Goal: Task Accomplishment & Management: Complete application form

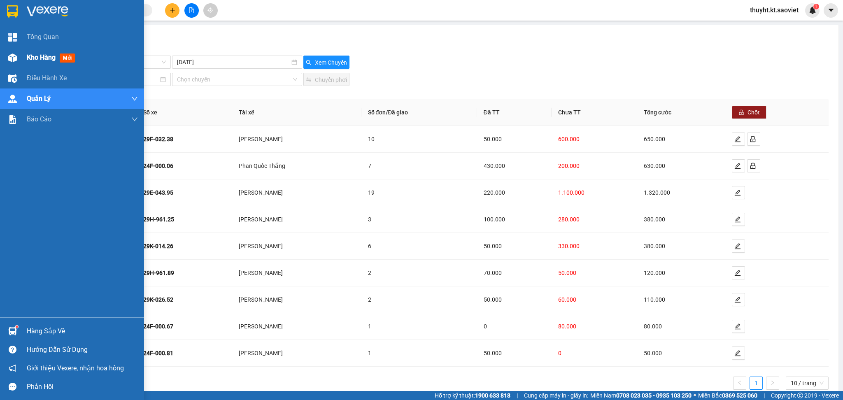
click at [27, 60] on span "Kho hàng" at bounding box center [41, 57] width 29 height 8
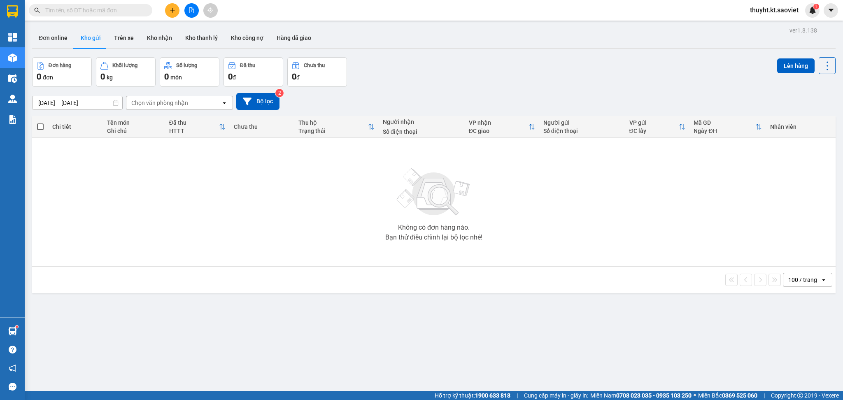
click at [77, 8] on input "text" at bounding box center [93, 10] width 97 height 9
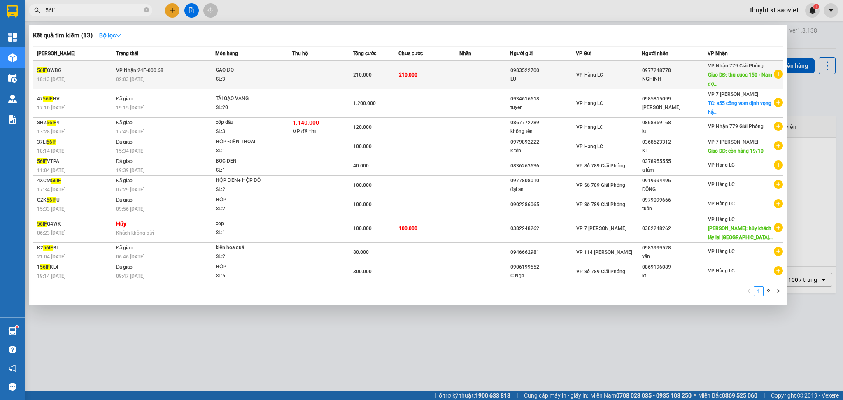
type input "56if"
click at [246, 84] on td "GAO ĐỎ SL: 3" at bounding box center [253, 75] width 77 height 28
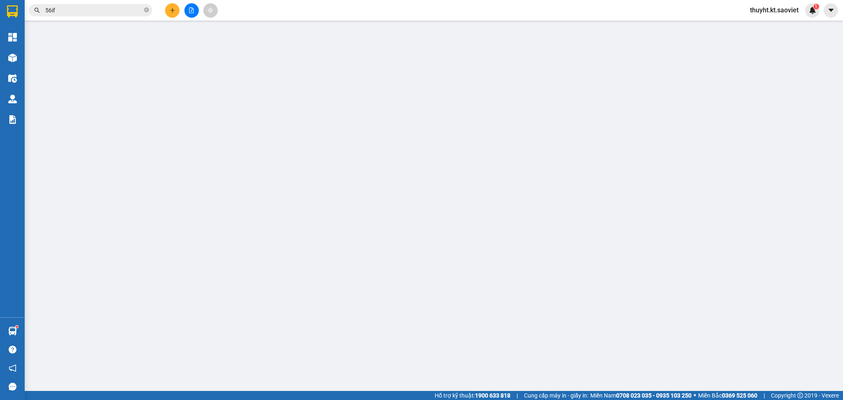
type input "0983522700"
type input "LU"
type input "0977248778"
type input "NGHINH"
type input "thu cuoc 150 - Nam đợi lc gi cước"
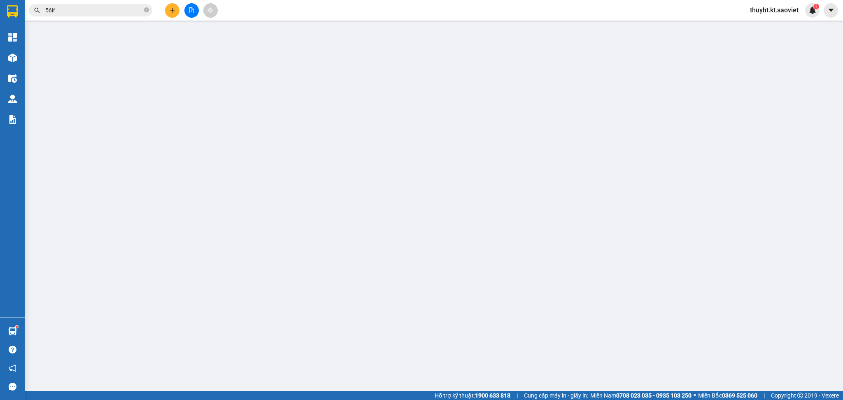
type input "210.000"
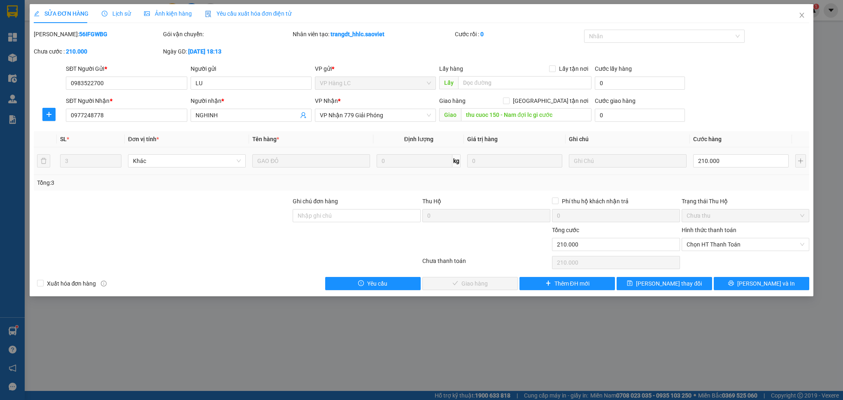
click at [728, 171] on td "210.000" at bounding box center [741, 161] width 102 height 28
click at [728, 165] on input "210.000" at bounding box center [740, 160] width 95 height 13
click at [388, 213] on input "Ghi chú đơn hàng" at bounding box center [357, 215] width 128 height 13
type input "giảm có biên bản"
click at [719, 161] on input "210.000" at bounding box center [740, 160] width 95 height 13
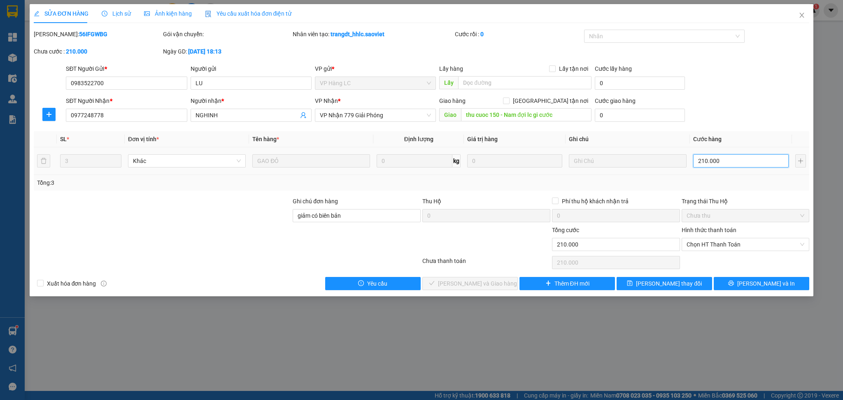
type input "1"
type input "15"
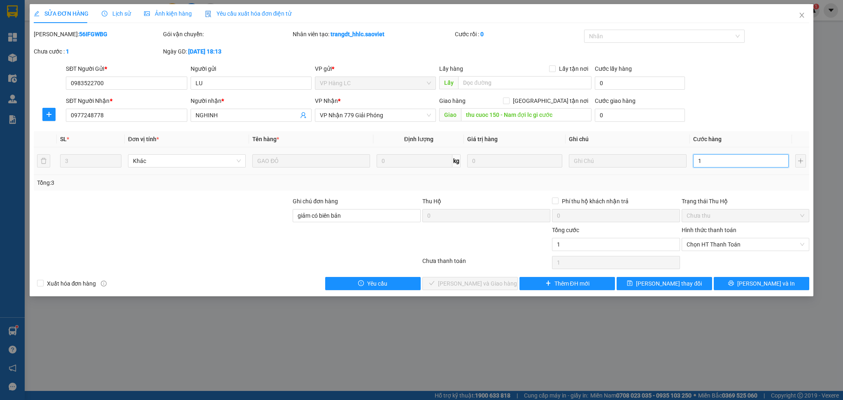
type input "15"
type input "150"
type input "1.500"
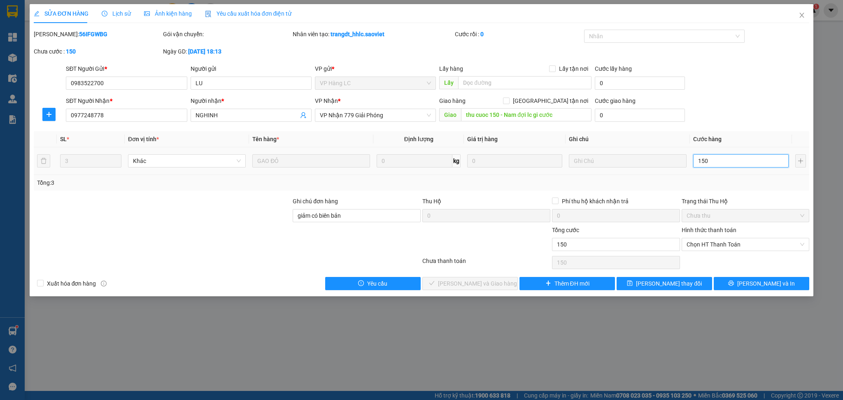
type input "1.500"
type input "15.000"
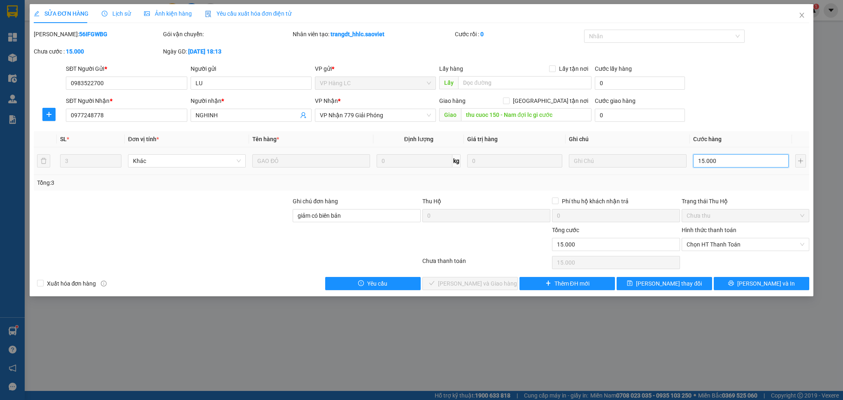
type input "150.000"
click at [674, 282] on span "[PERSON_NAME] thay đổi" at bounding box center [669, 283] width 66 height 9
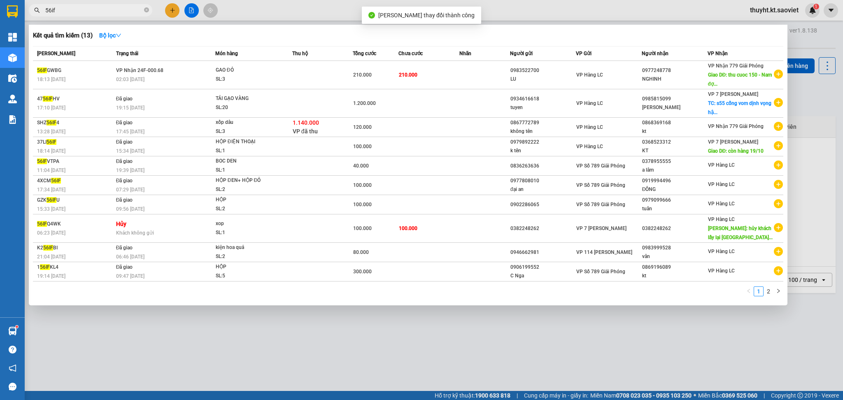
drag, startPoint x: 78, startPoint y: 8, endPoint x: 38, endPoint y: 8, distance: 39.5
click at [38, 8] on div "56if" at bounding box center [80, 10] width 160 height 12
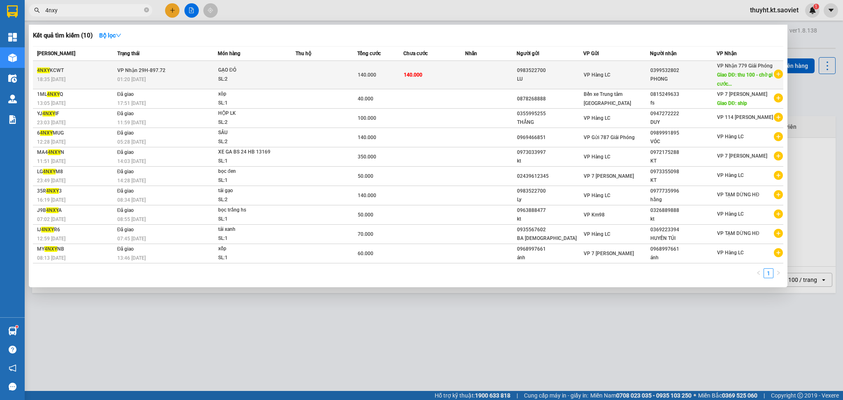
type input "4nxy"
click at [166, 79] on div "01:20 [DATE]" at bounding box center [167, 79] width 100 height 9
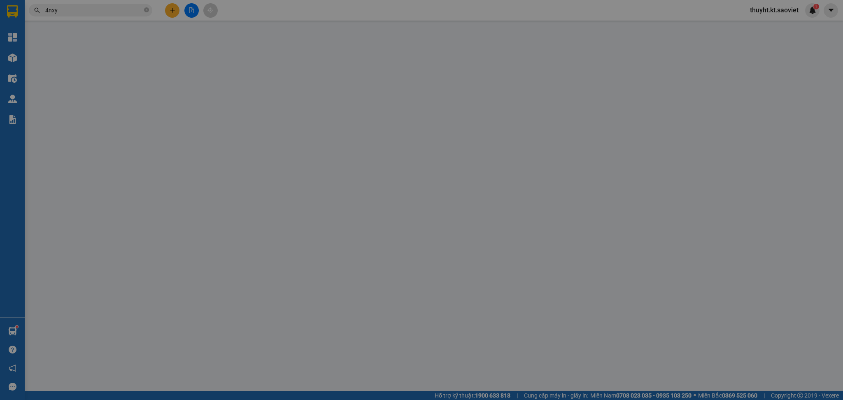
type input "0983522700"
type input "LU"
type input "0399532802"
type input "PHONG"
type input "thu 100 - chờ gi cước"
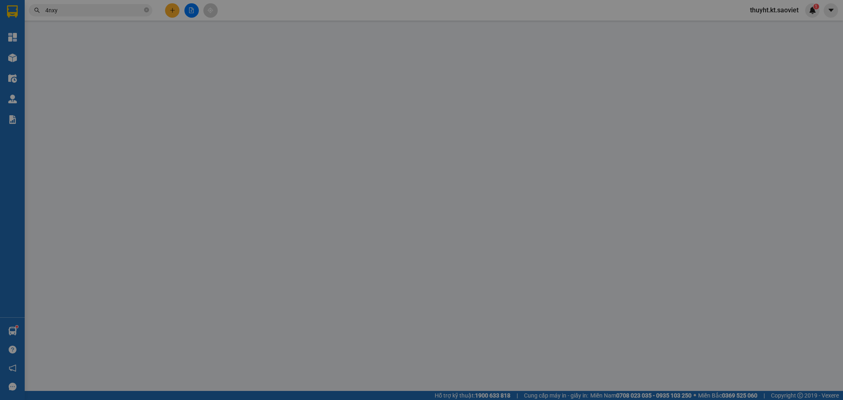
type input "140.000"
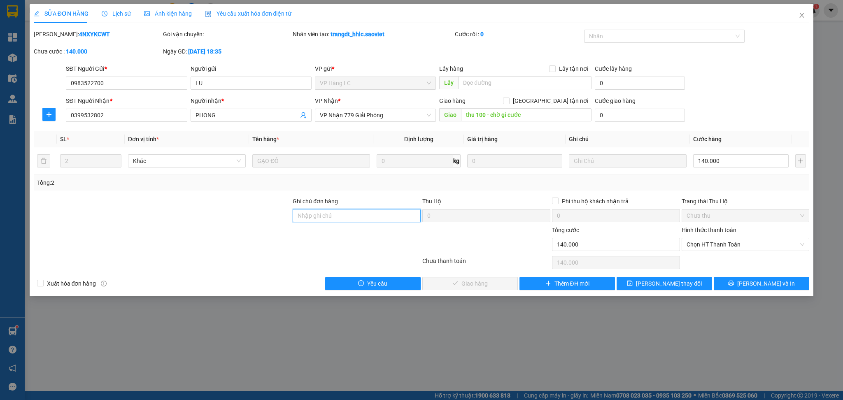
click at [351, 212] on input "Ghi chú đơn hàng" at bounding box center [357, 215] width 128 height 13
type input "giảm có biên bản"
click at [721, 163] on input "140.000" at bounding box center [740, 160] width 95 height 13
type input "1"
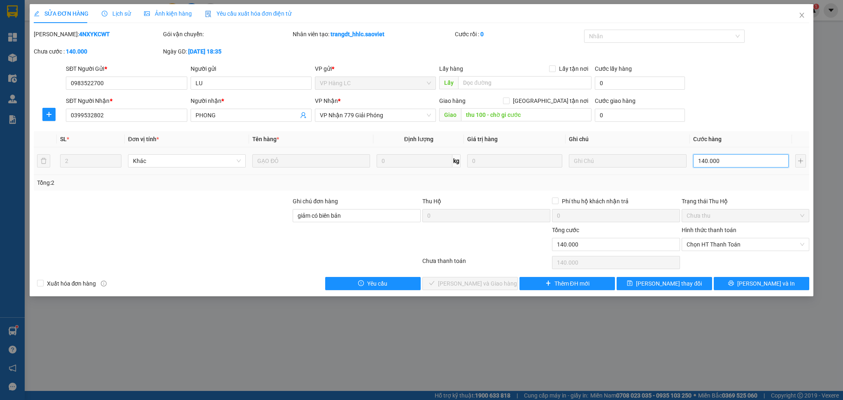
type input "1"
type input "10"
type input "100"
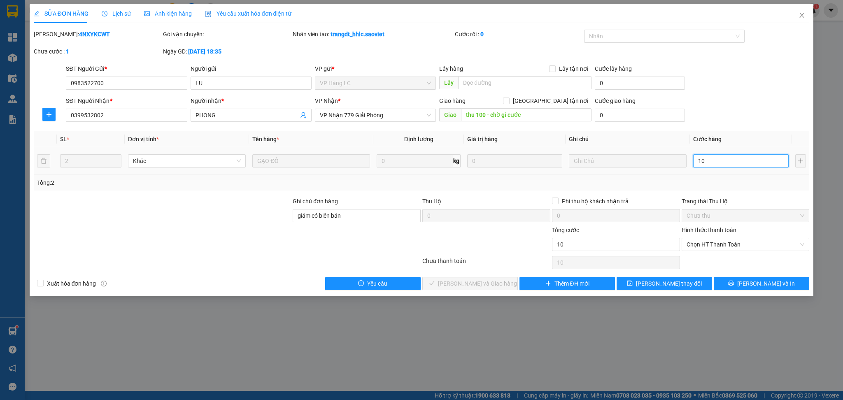
type input "100"
type input "1.000"
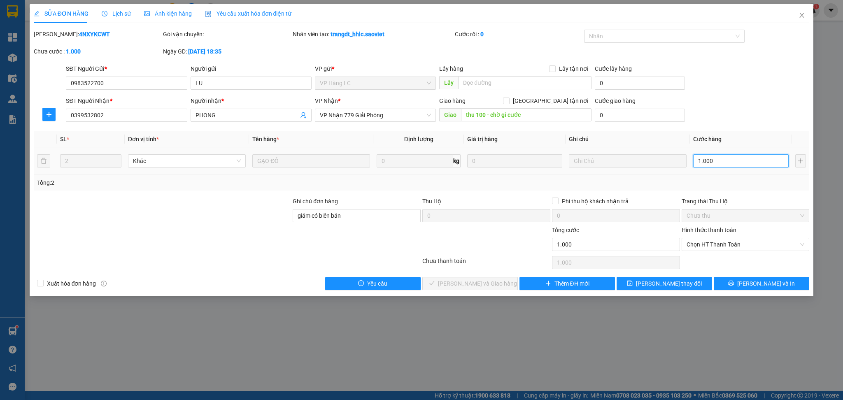
type input "10.000"
type input "100.000"
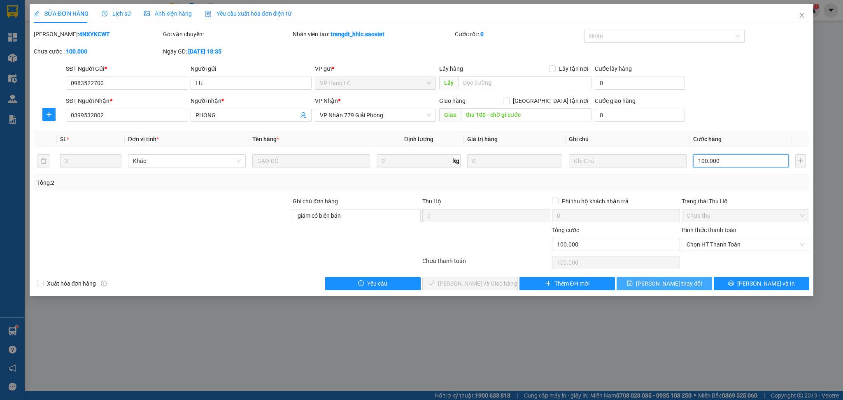
type input "100.000"
click at [667, 285] on span "[PERSON_NAME] thay đổi" at bounding box center [669, 283] width 66 height 9
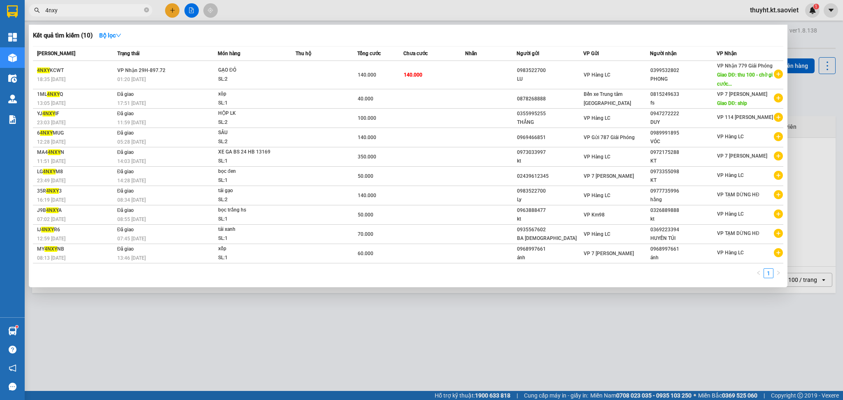
drag, startPoint x: 77, startPoint y: 9, endPoint x: 26, endPoint y: 13, distance: 50.8
click at [26, 13] on div "4nxy" at bounding box center [80, 10] width 160 height 12
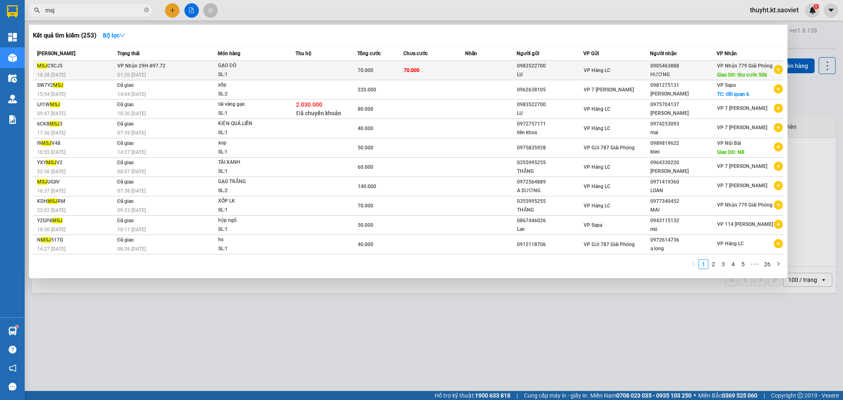
type input "msj"
click at [106, 72] on div "18:38 [DATE]" at bounding box center [76, 74] width 78 height 9
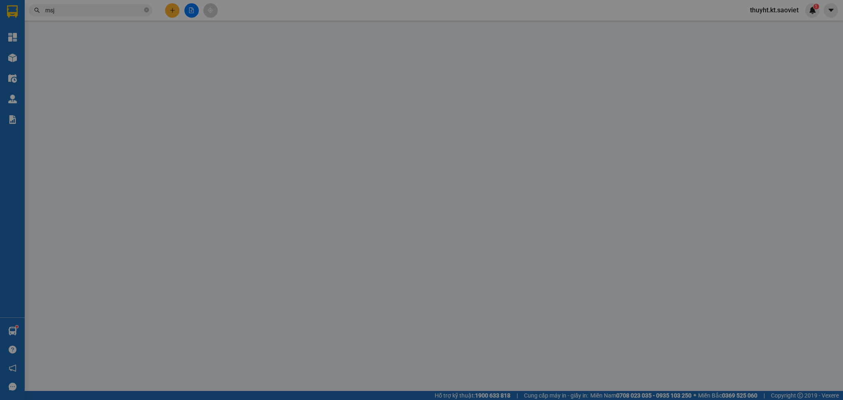
type input "0983522700"
type input "LU"
type input "0905463888"
type input "HƯƠNG"
type input "thu cước 50k"
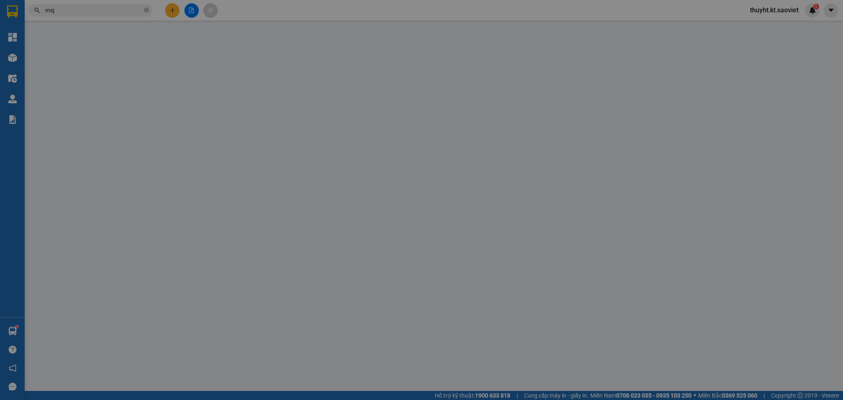
type input "70.000"
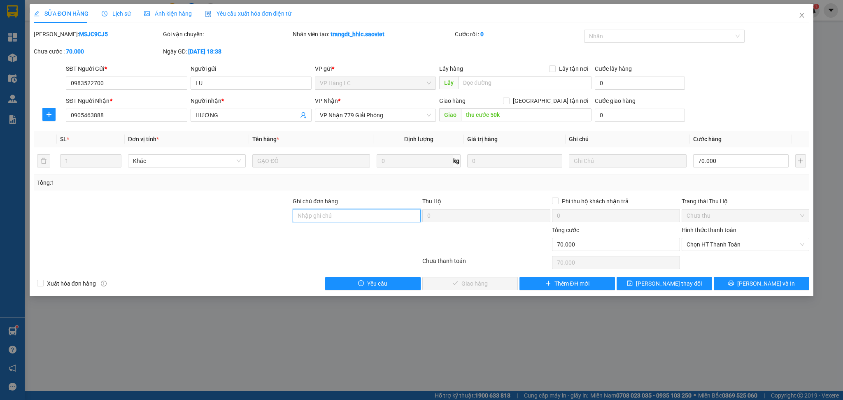
click at [349, 217] on input "Ghi chú đơn hàng" at bounding box center [357, 215] width 128 height 13
type input "giảm có biên bản"
click at [709, 158] on input "70.000" at bounding box center [740, 160] width 95 height 13
type input "5"
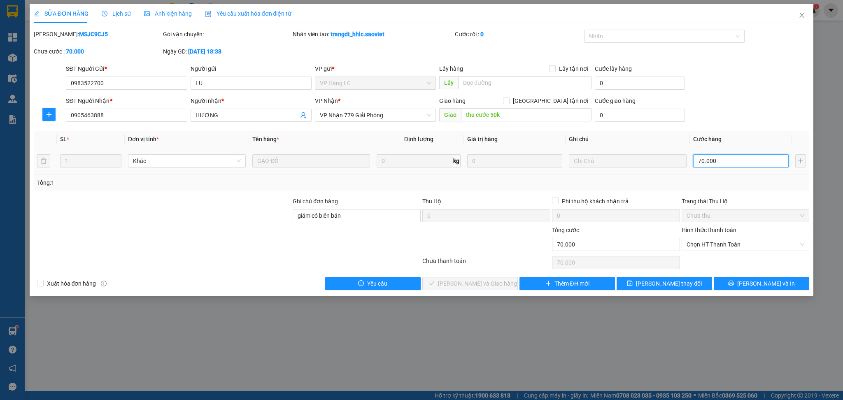
type input "5"
type input "50"
type input "500"
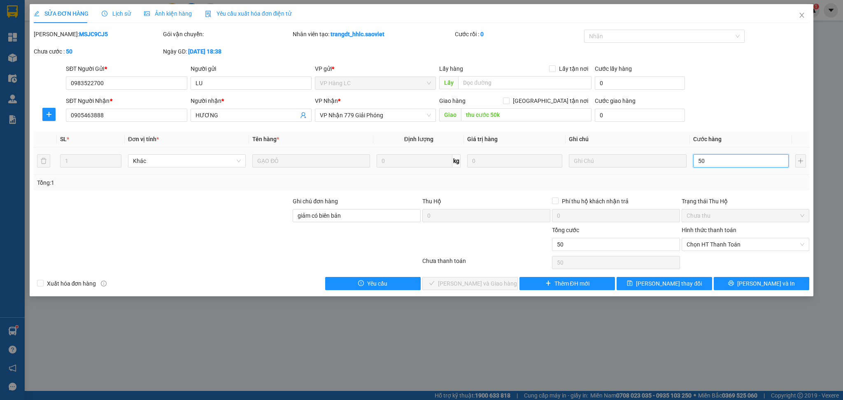
type input "500"
type input "5.000"
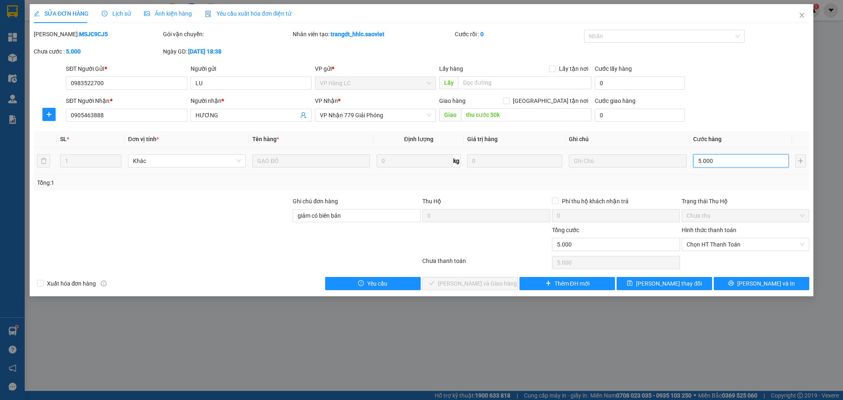
type input "50.000"
click at [660, 288] on button "[PERSON_NAME] thay đổi" at bounding box center [663, 283] width 95 height 13
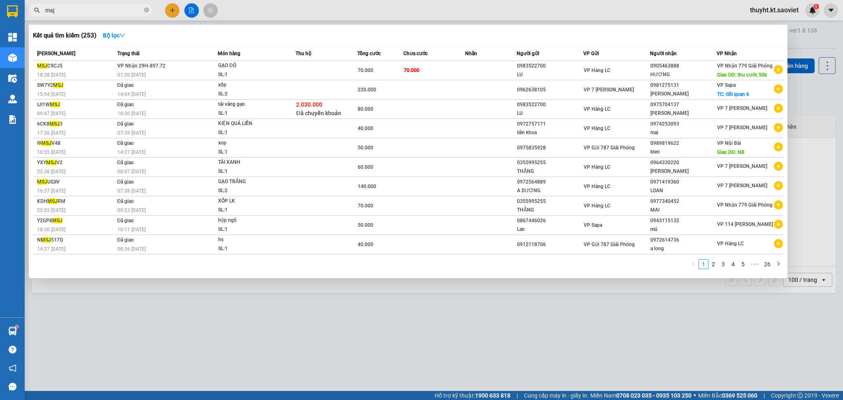
drag, startPoint x: 70, startPoint y: 10, endPoint x: 30, endPoint y: 10, distance: 40.3
click at [30, 10] on span "msj" at bounding box center [90, 10] width 123 height 12
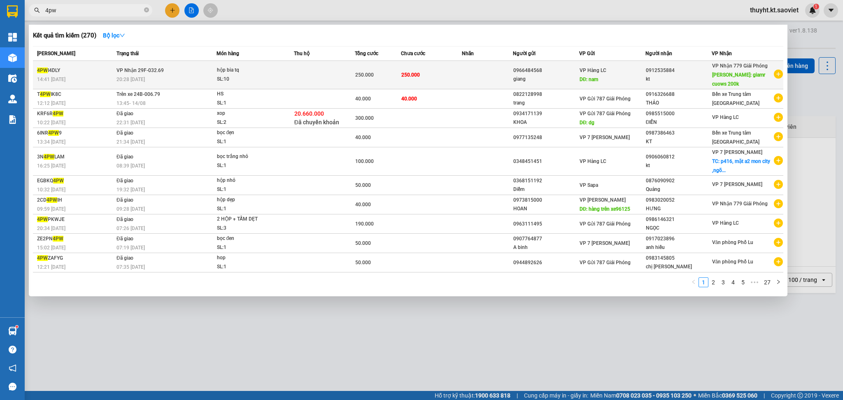
type input "4pw"
click at [282, 63] on td "hộp bia tq SL: 10" at bounding box center [254, 75] width 77 height 28
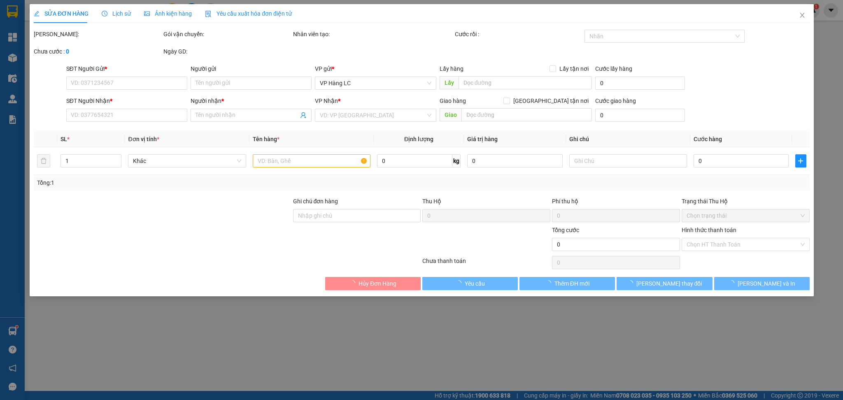
type input "0966484568"
type input "giang"
type input "nam"
type input "0912535884"
type input "kt"
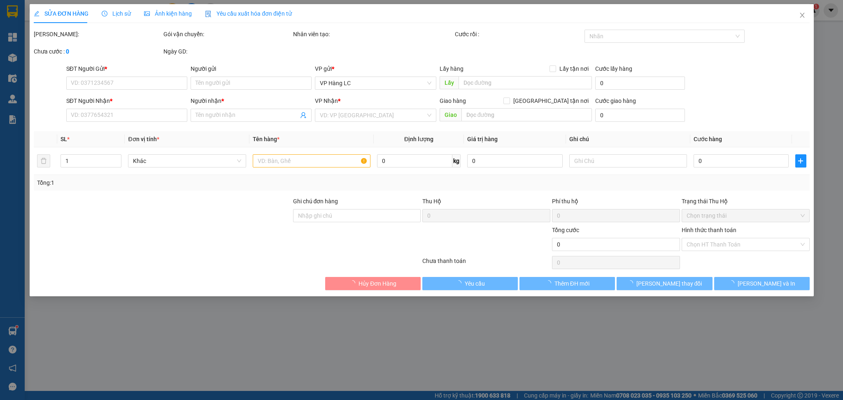
type input "giamr cuows 200k"
type input "250.000"
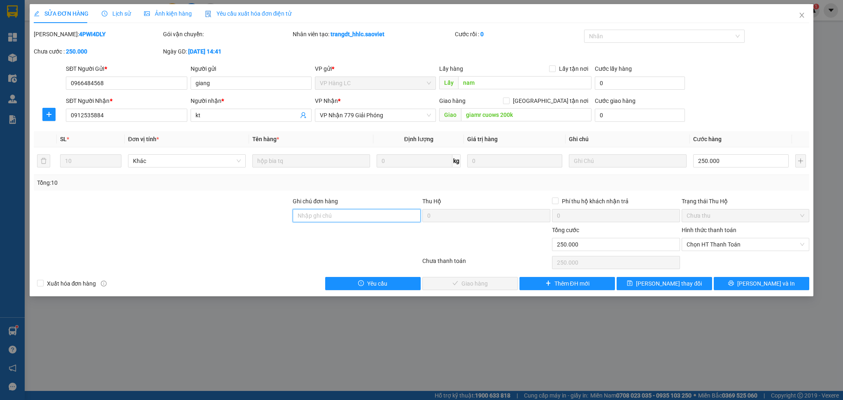
click at [358, 217] on input "Ghi chú đơn hàng" at bounding box center [357, 215] width 128 height 13
type input "giảm có biên bản"
click at [724, 161] on input "250.000" at bounding box center [740, 160] width 95 height 13
type input "2"
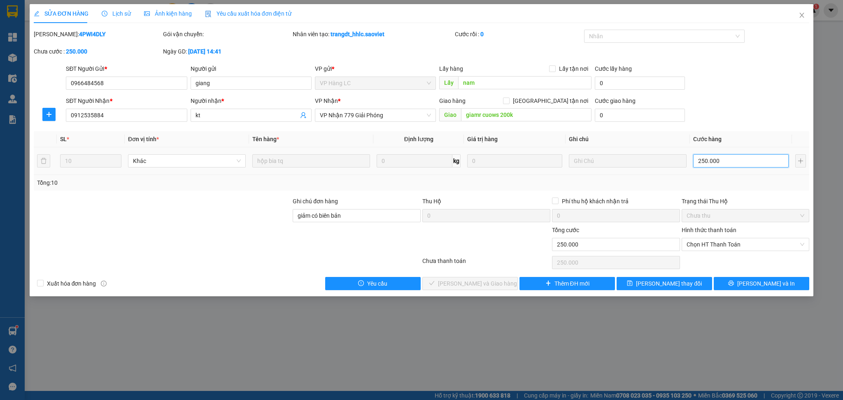
type input "2"
type input "20"
type input "200"
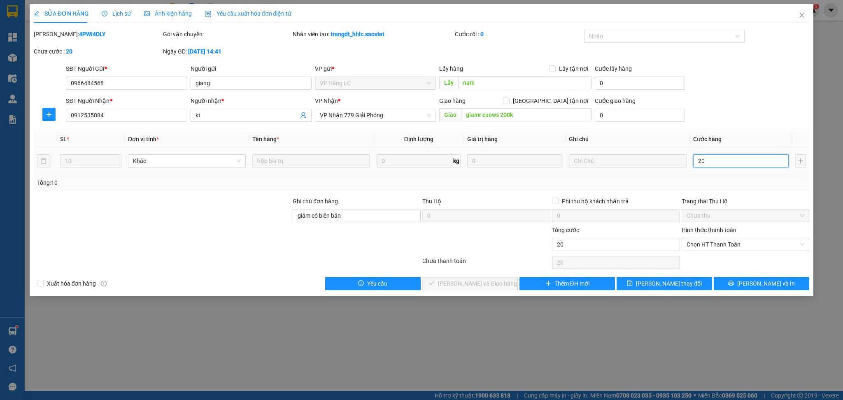
type input "200"
type input "2.000"
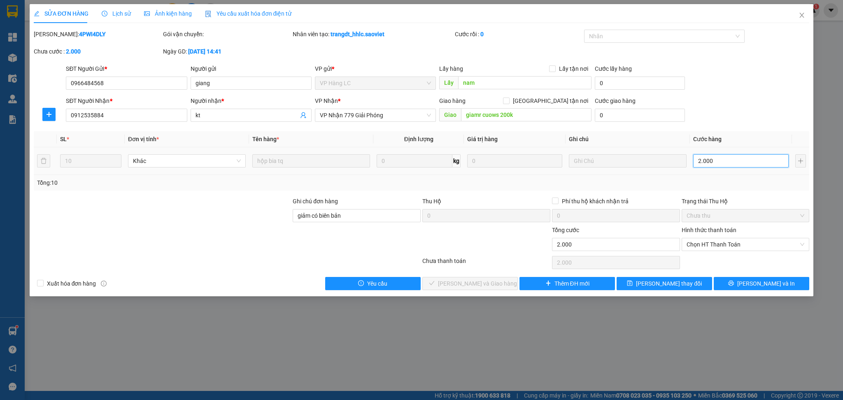
type input "20.000"
type input "200.000"
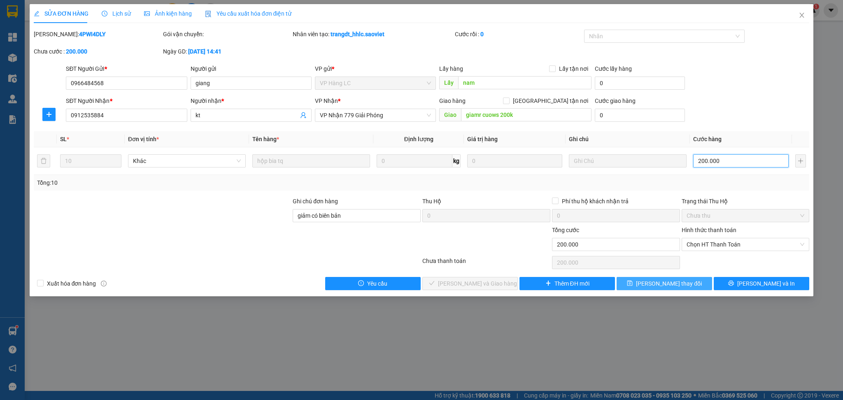
type input "200.000"
click at [668, 283] on span "[PERSON_NAME] thay đổi" at bounding box center [669, 283] width 66 height 9
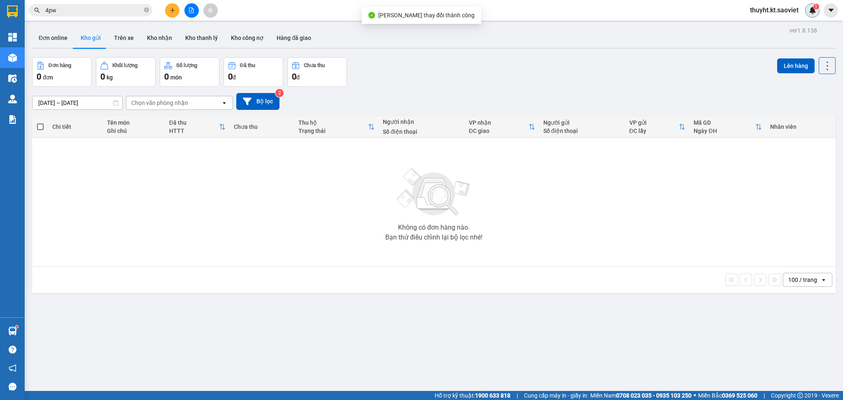
click at [810, 7] on img at bounding box center [812, 10] width 7 height 7
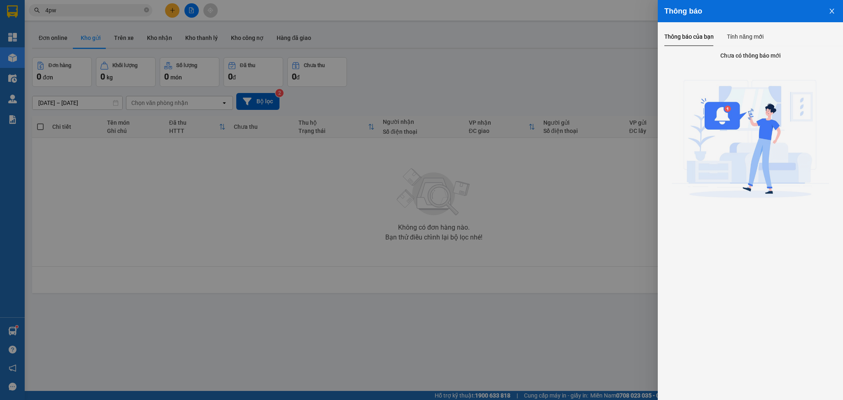
click at [538, 46] on div at bounding box center [421, 200] width 843 height 400
